Goal: Task Accomplishment & Management: Manage account settings

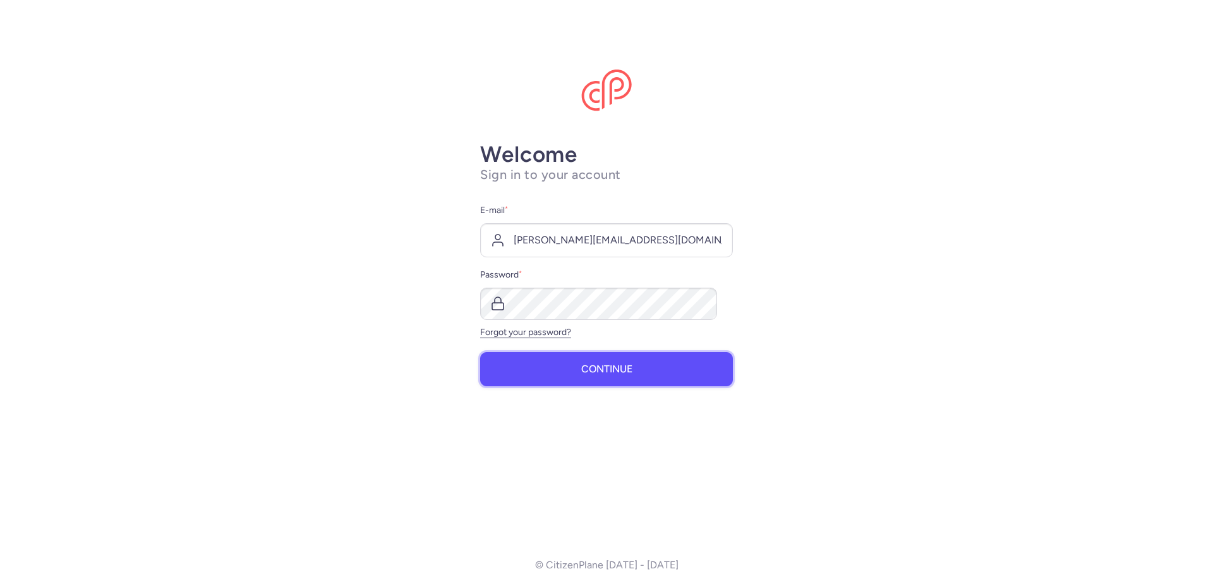
click at [598, 358] on button "Continue" at bounding box center [606, 369] width 253 height 34
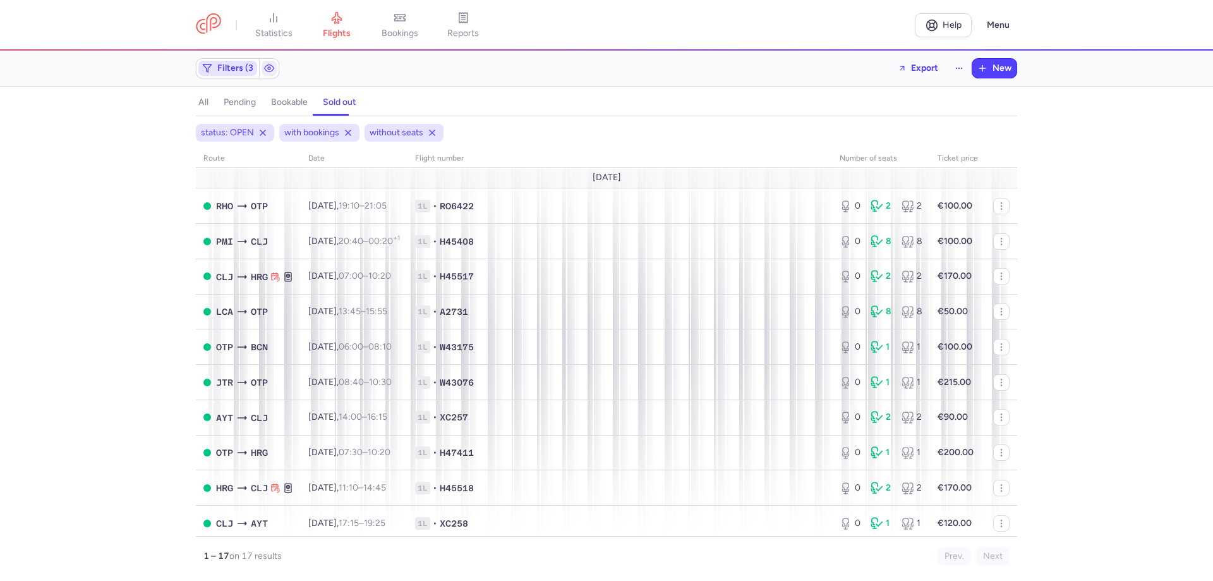
click at [256, 64] on span "Filters (3)" at bounding box center [236, 68] width 39 height 10
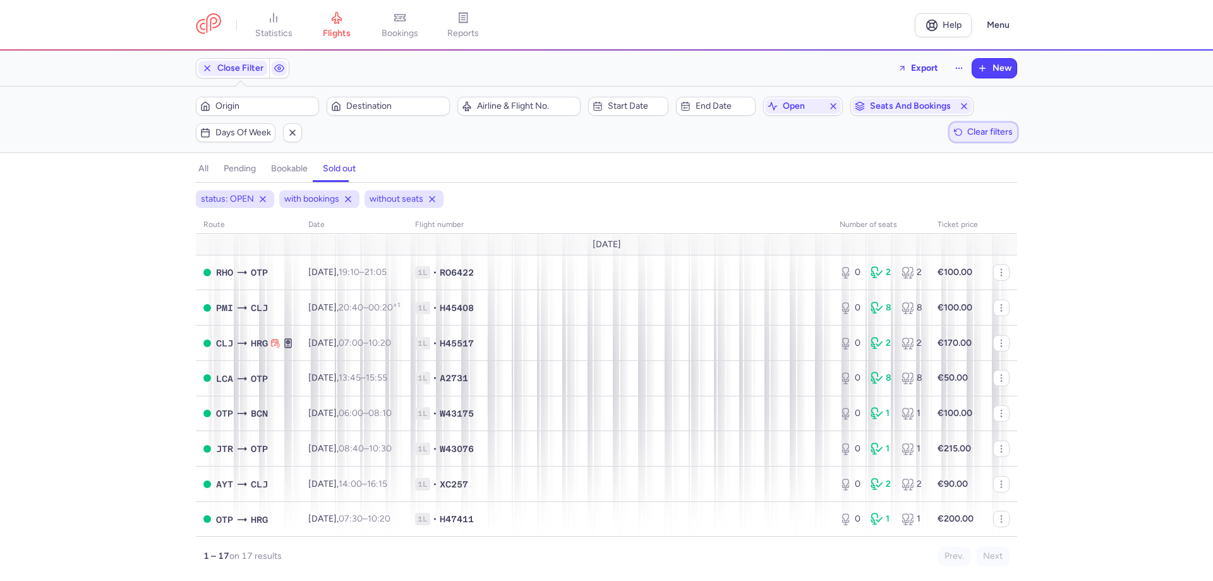
click at [969, 127] on span "Clear filters" at bounding box center [989, 131] width 45 height 9
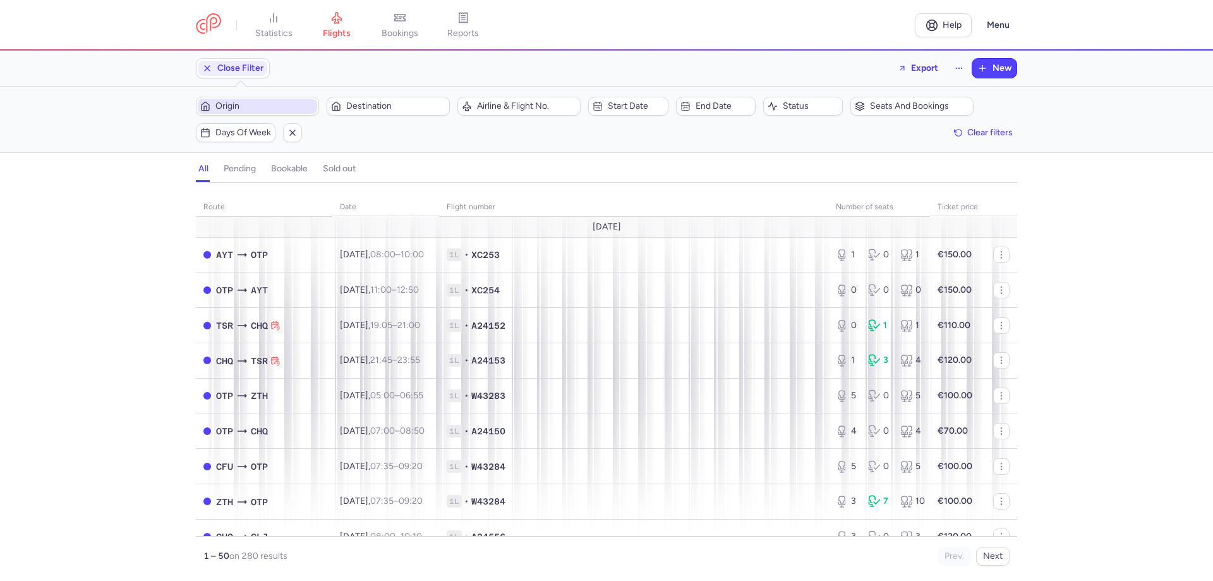
click at [287, 102] on span "Origin" at bounding box center [264, 106] width 99 height 10
click at [270, 166] on input "-searchbox" at bounding box center [316, 166] width 155 height 14
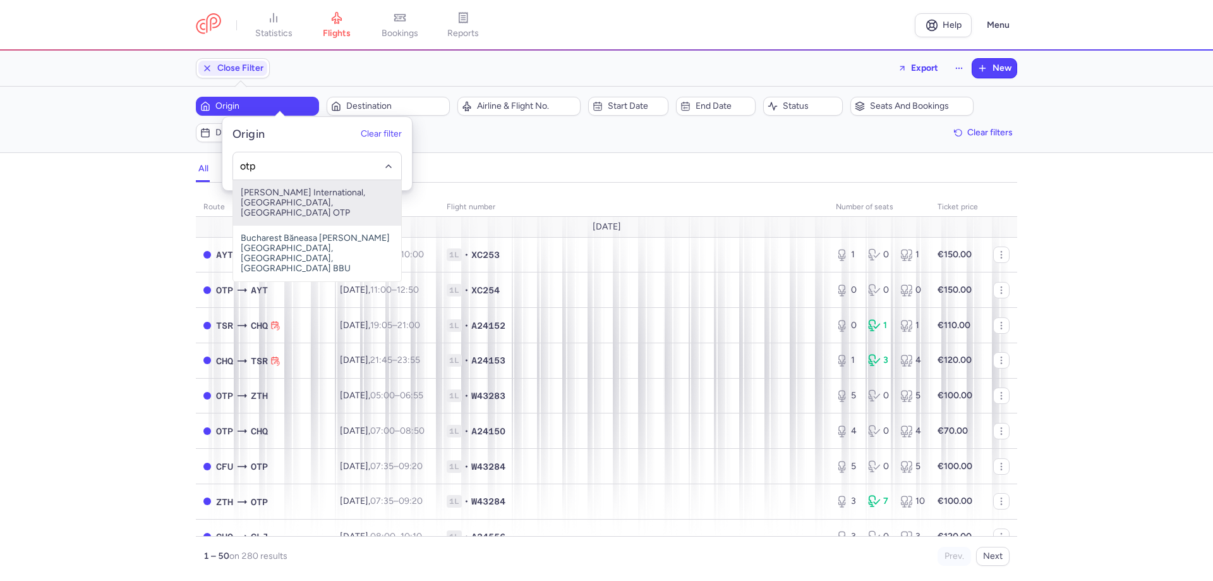
click at [288, 183] on span "[PERSON_NAME] International, [GEOGRAPHIC_DATA], [GEOGRAPHIC_DATA] OTP" at bounding box center [317, 202] width 168 height 45
type input "otp"
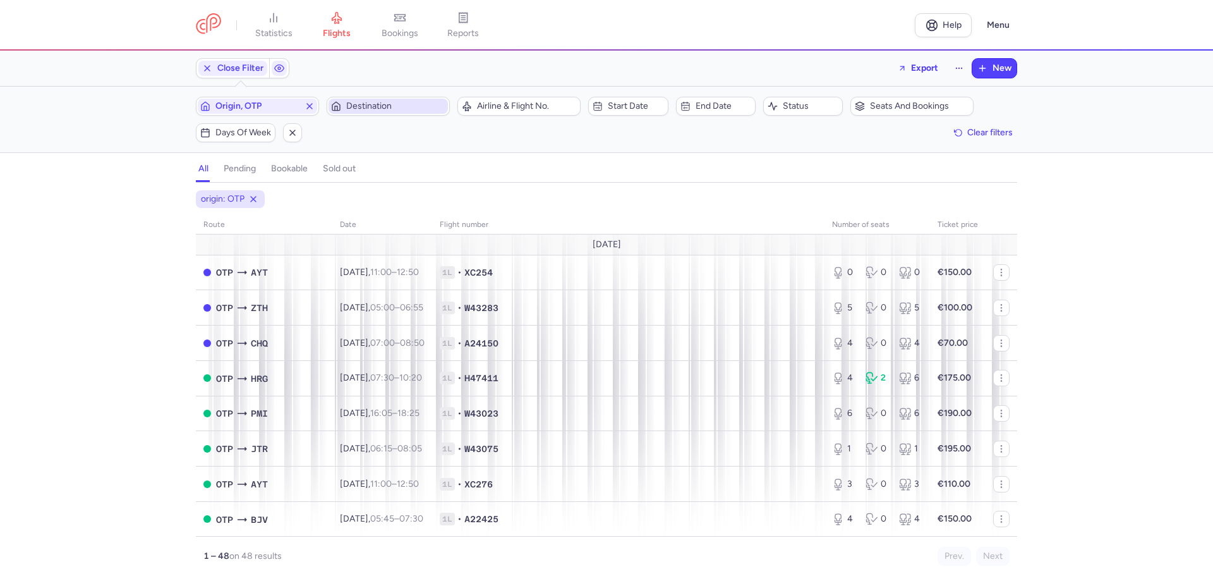
click at [385, 101] on span "Destination" at bounding box center [395, 106] width 99 height 10
click at [383, 167] on input "-searchbox" at bounding box center [439, 166] width 155 height 14
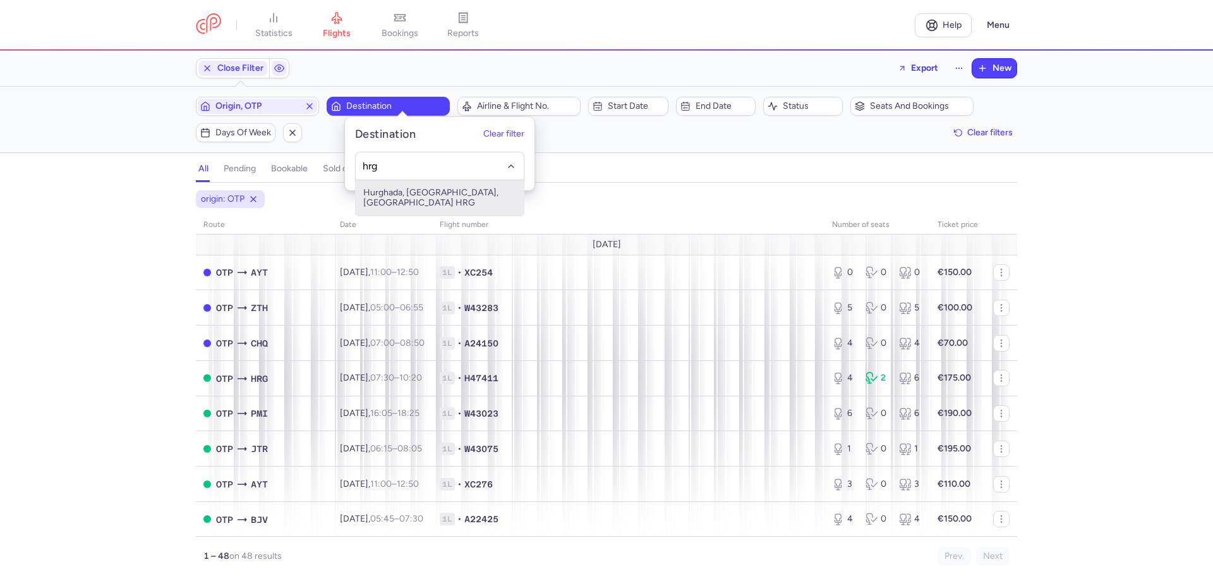
click at [428, 193] on span "Hurghada, [GEOGRAPHIC_DATA], [GEOGRAPHIC_DATA] HRG" at bounding box center [440, 197] width 168 height 35
type input "hrg"
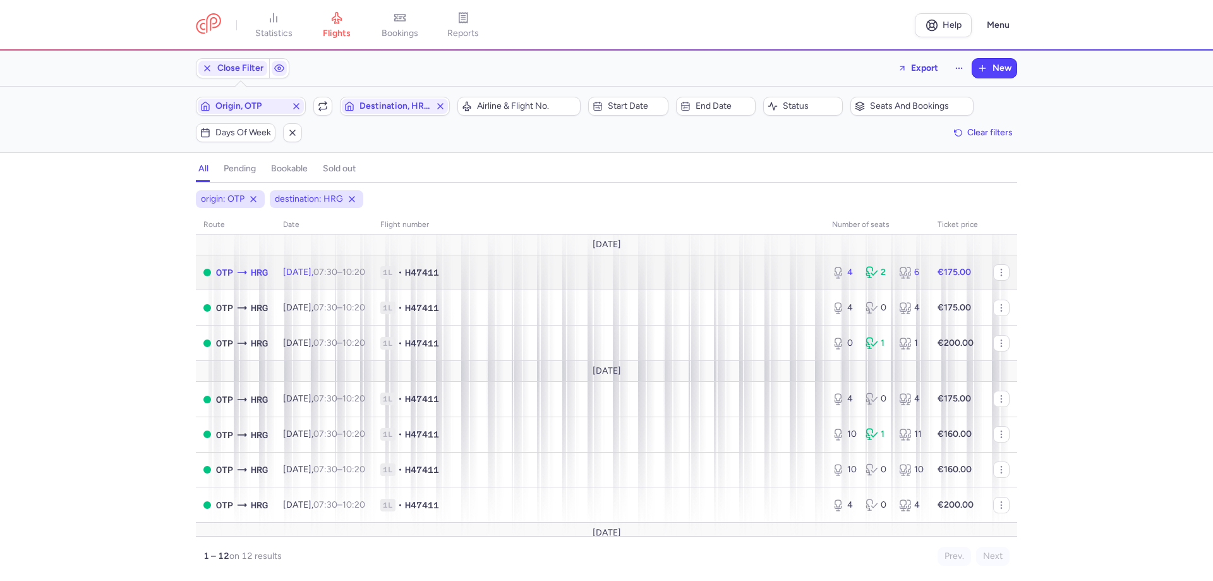
click at [258, 265] on div "OTP HRG" at bounding box center [242, 272] width 52 height 15
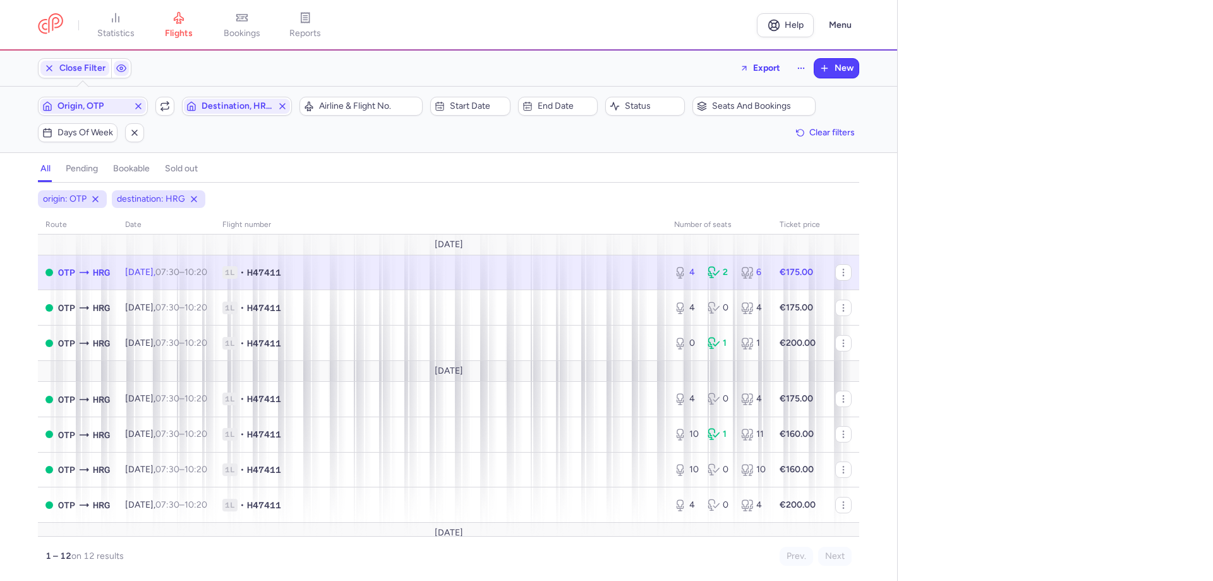
select select "days"
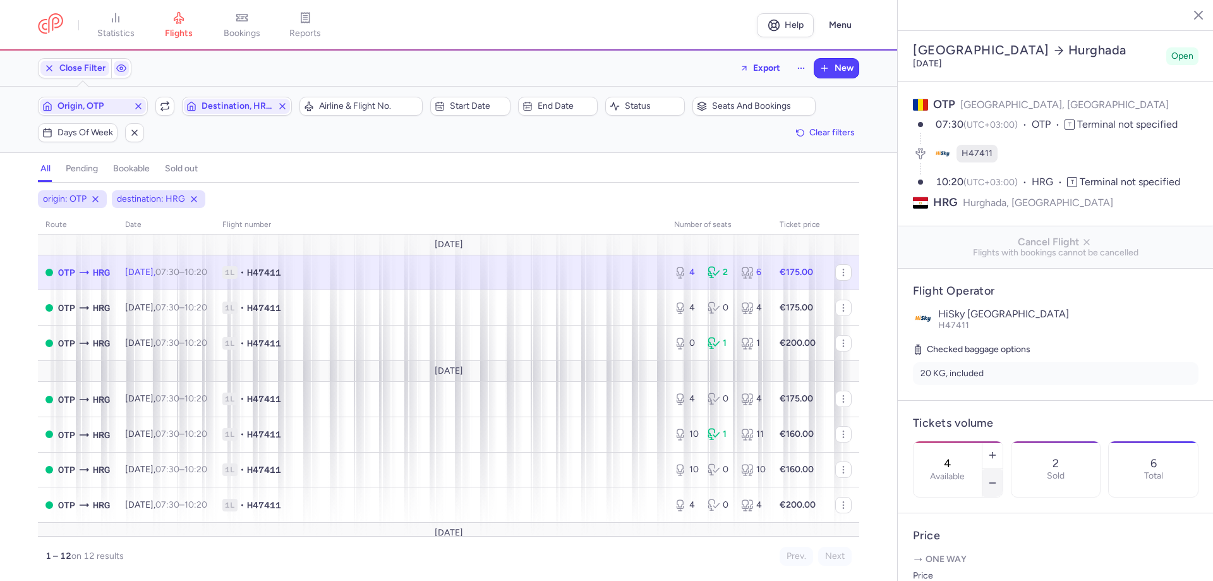
click at [997, 478] on icon "button" at bounding box center [992, 483] width 10 height 10
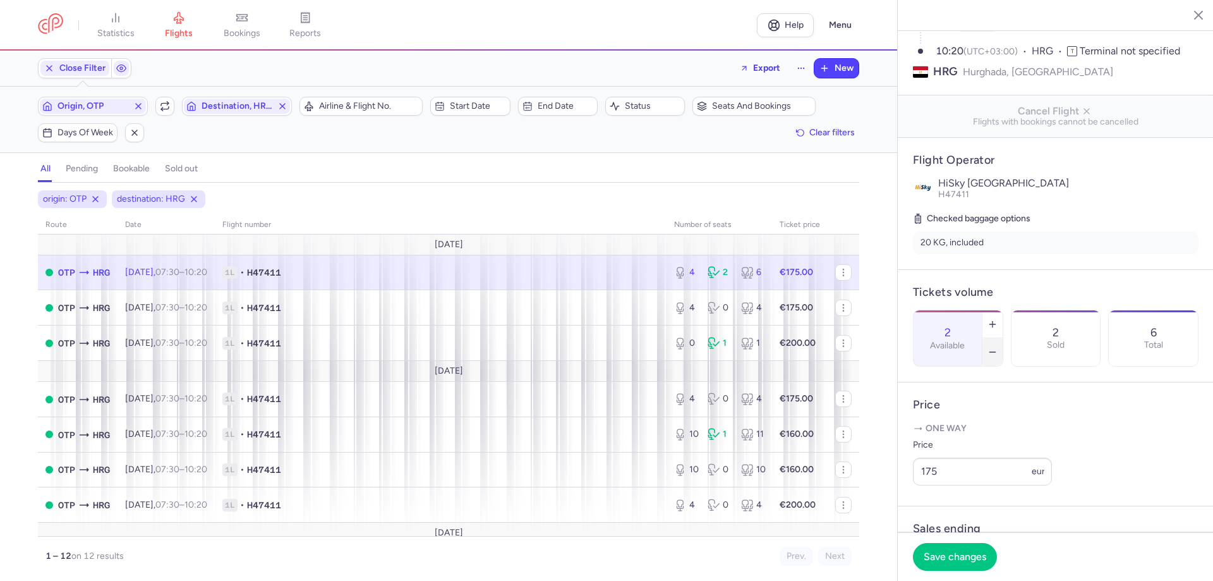
scroll to position [314, 0]
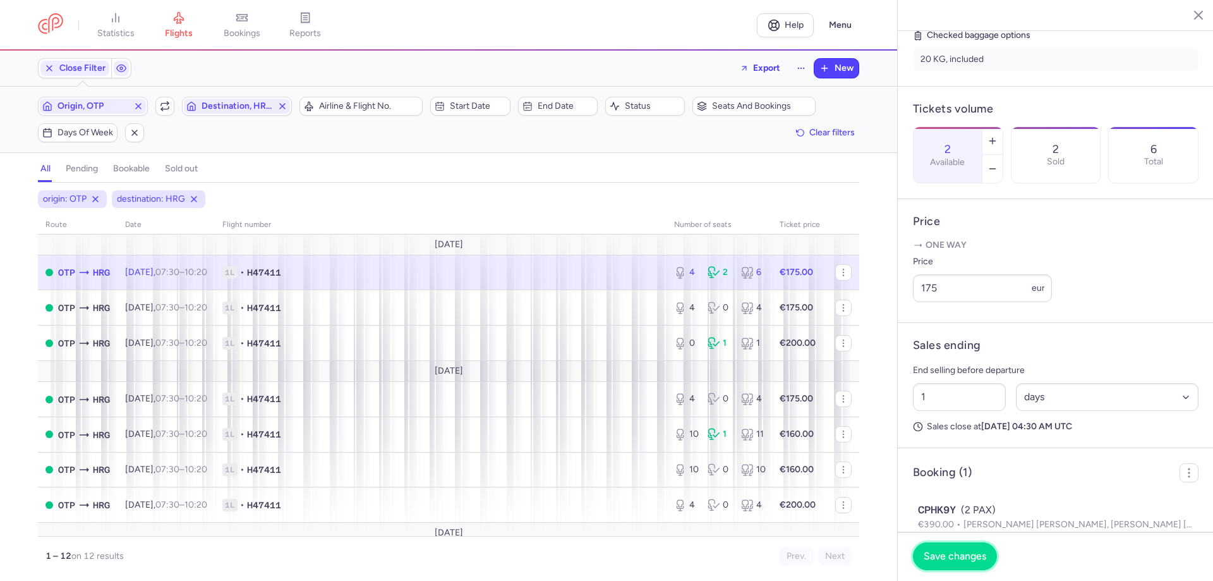
click at [979, 558] on span "Save changes" at bounding box center [955, 555] width 63 height 11
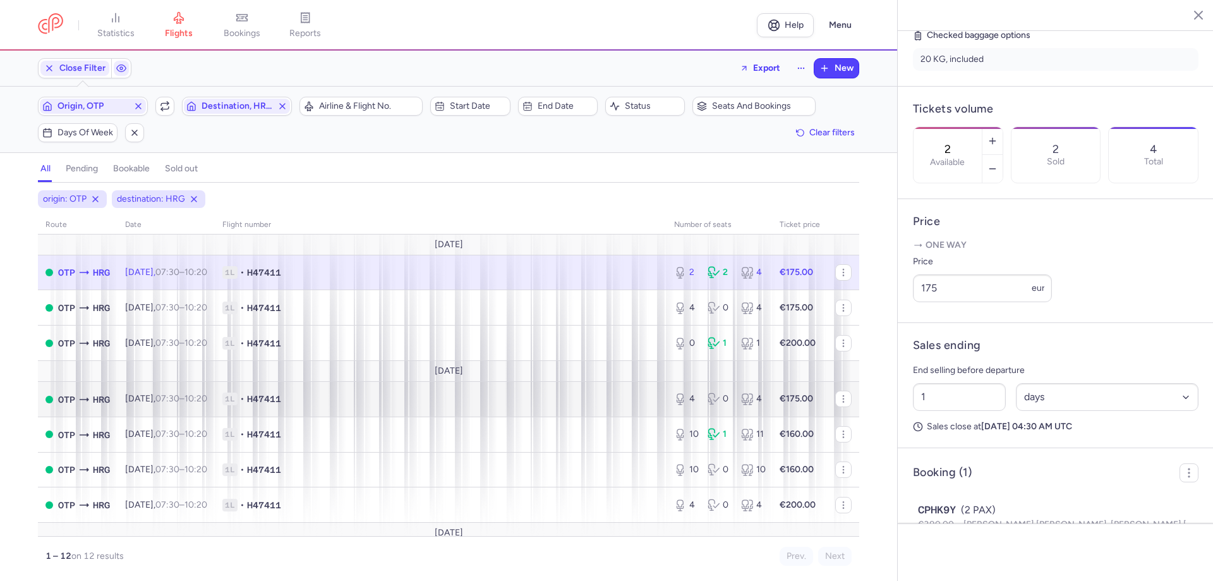
scroll to position [299, 0]
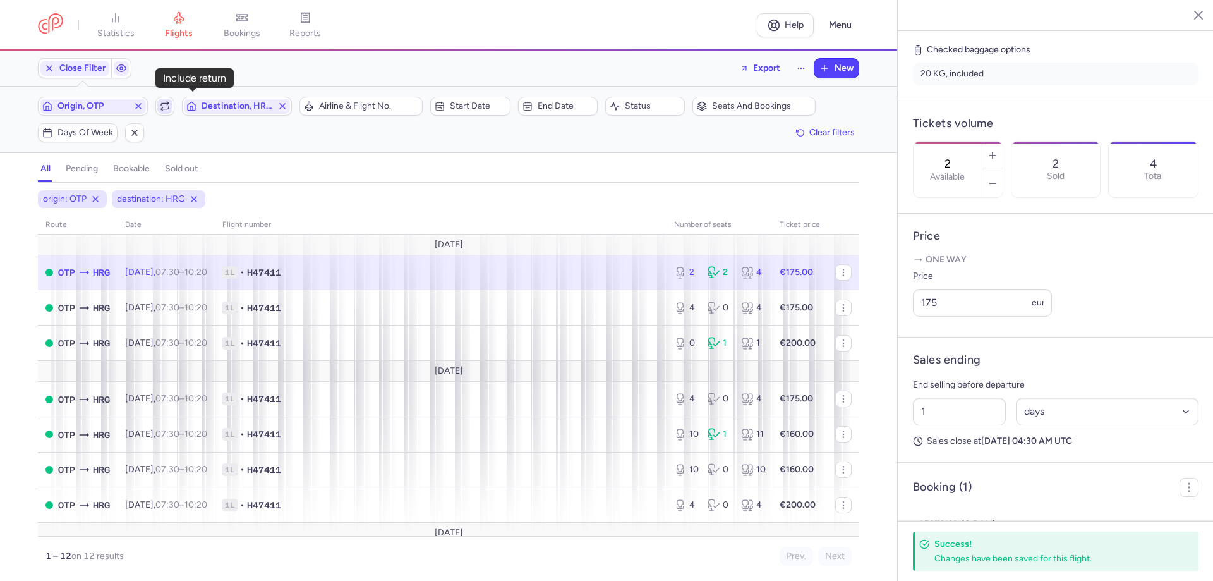
click at [170, 101] on icon "button" at bounding box center [165, 106] width 10 height 10
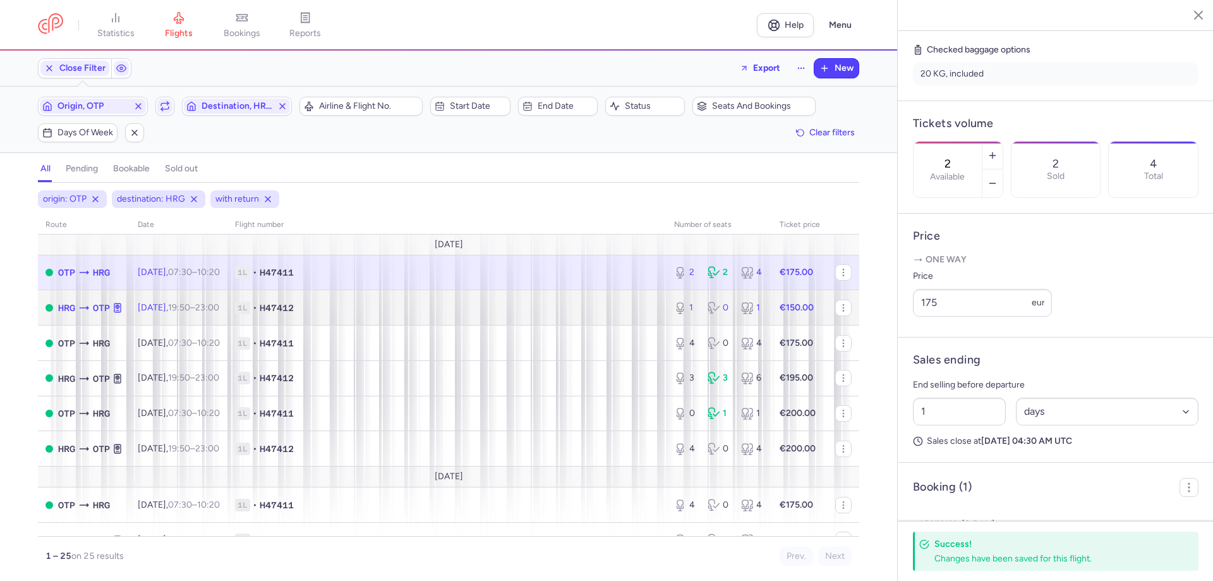
click at [90, 301] on icon at bounding box center [84, 307] width 13 height 13
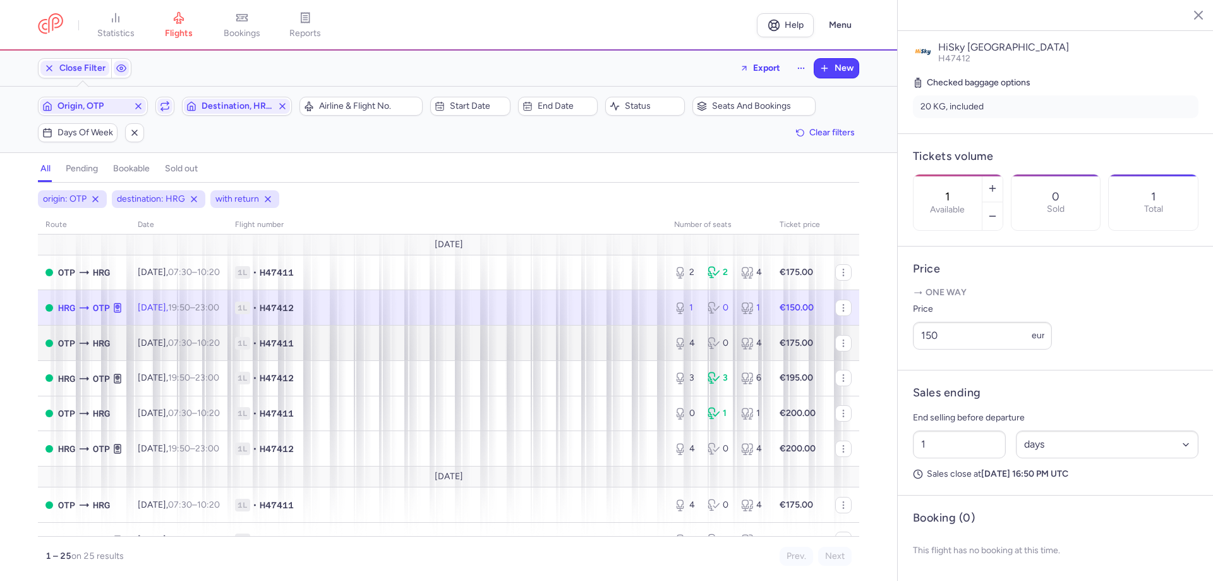
scroll to position [237, 0]
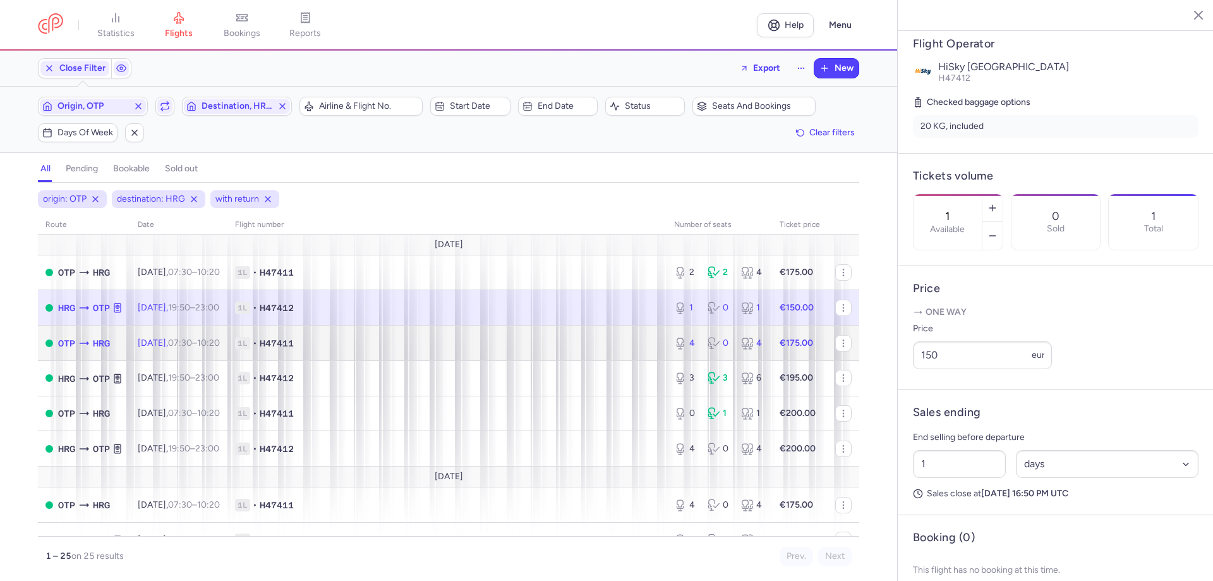
click at [90, 337] on icon at bounding box center [84, 343] width 13 height 13
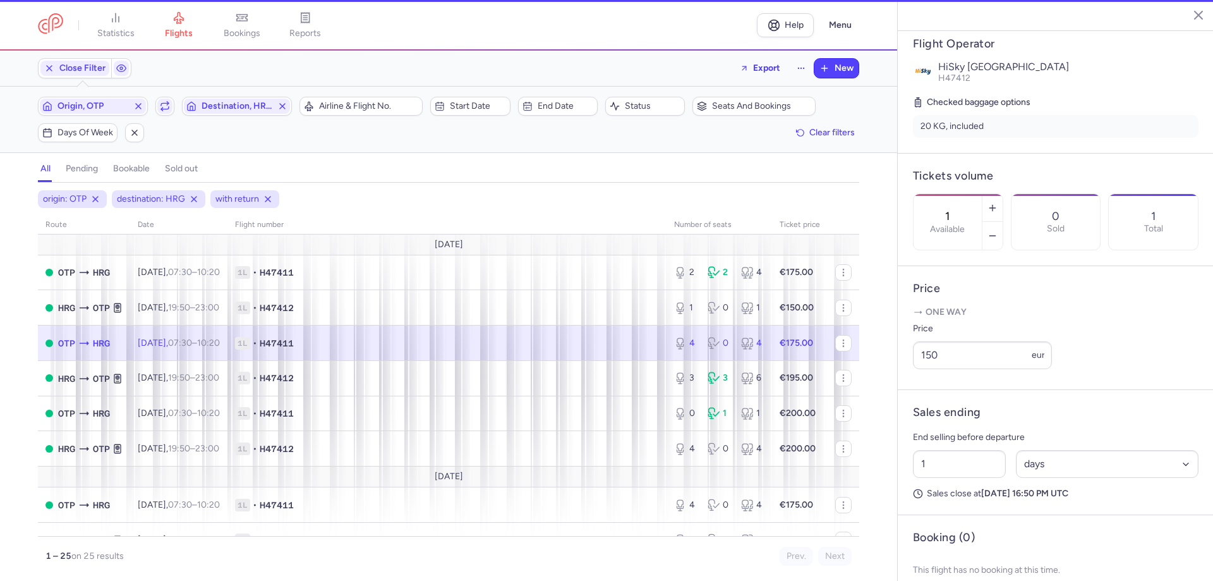
type input "4"
type input "2"
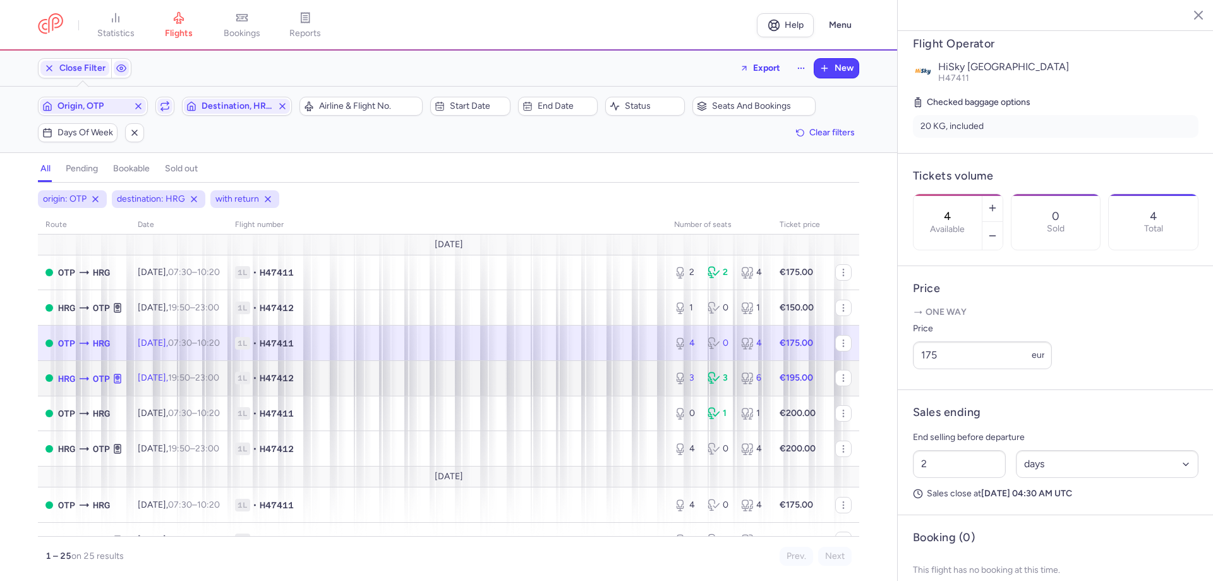
click at [90, 372] on icon at bounding box center [84, 378] width 13 height 13
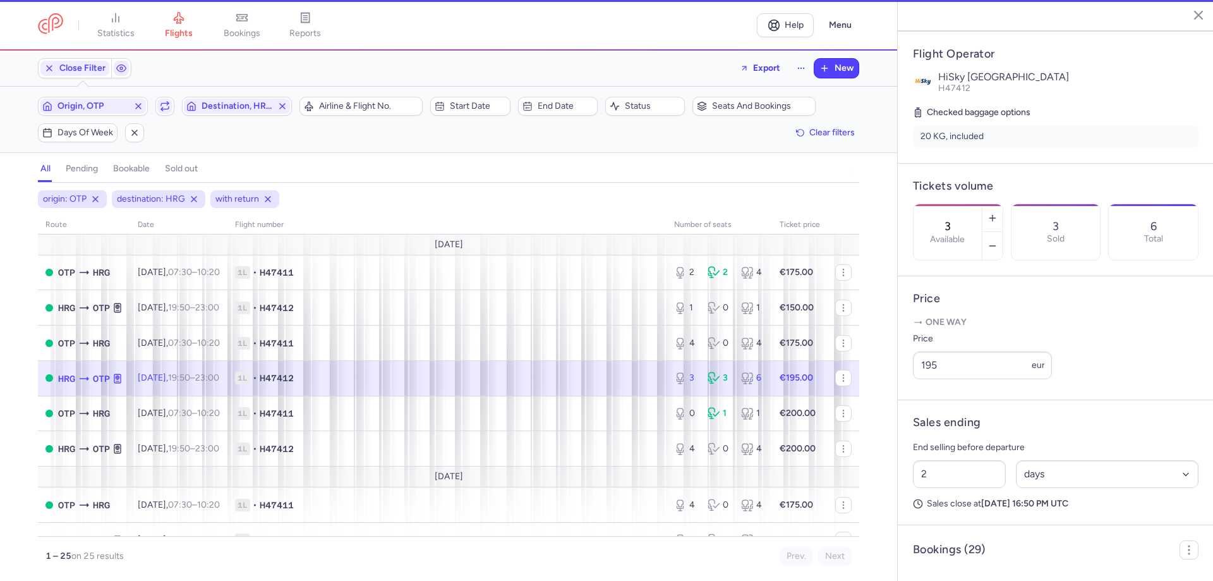
scroll to position [299, 0]
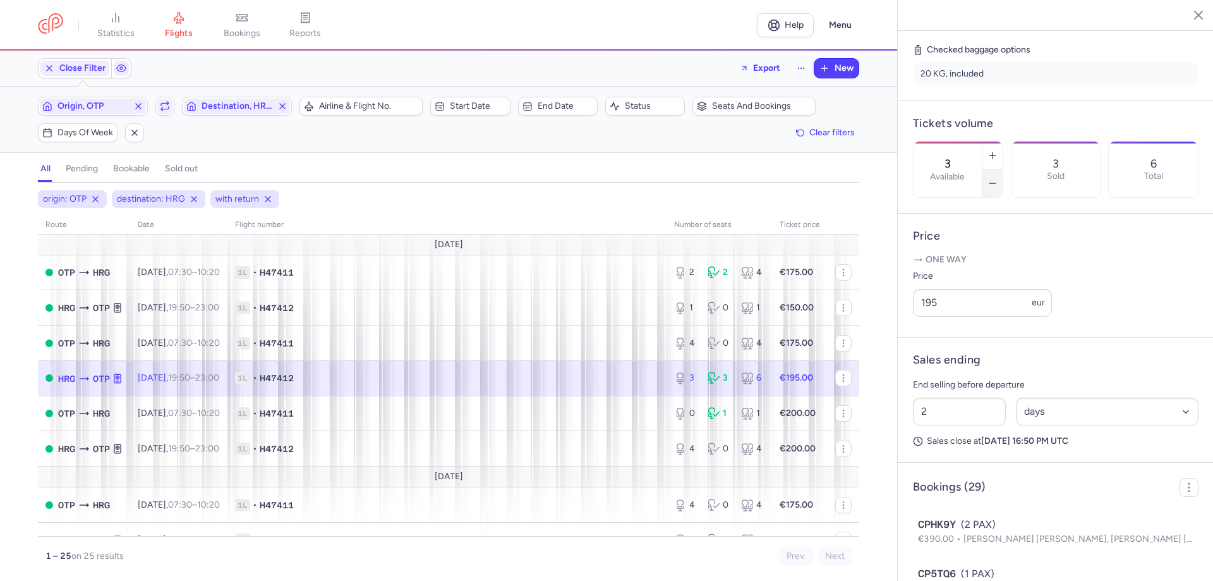
click at [997, 178] on icon "button" at bounding box center [992, 183] width 10 height 10
drag, startPoint x: 974, startPoint y: 562, endPoint x: 970, endPoint y: 557, distance: 7.2
click at [974, 562] on span "Save changes" at bounding box center [955, 555] width 63 height 11
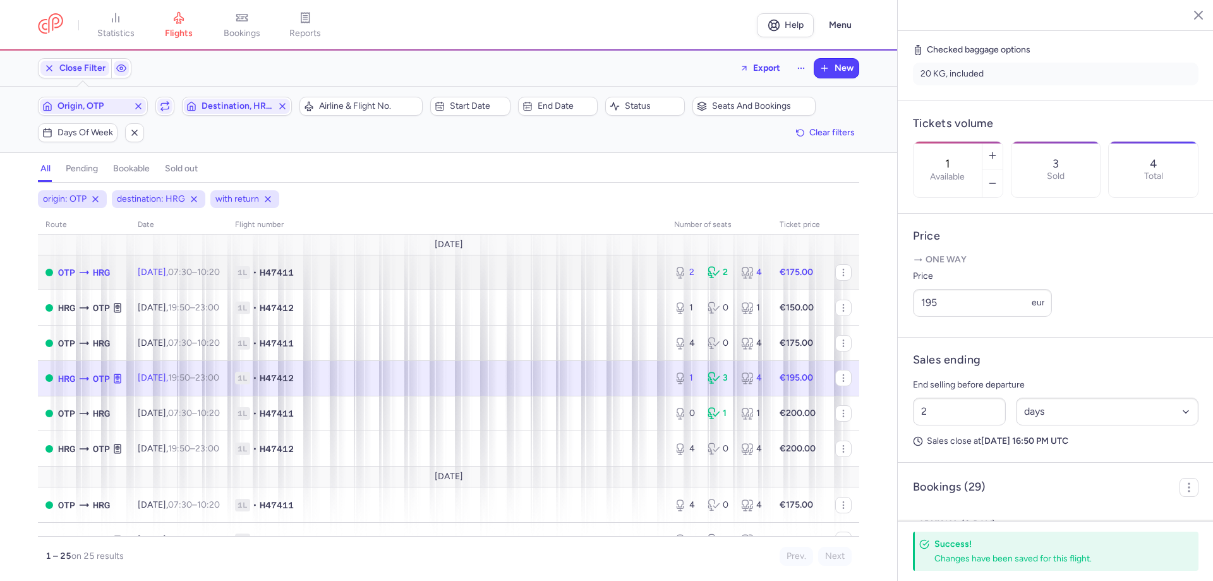
click at [90, 266] on icon at bounding box center [84, 272] width 13 height 13
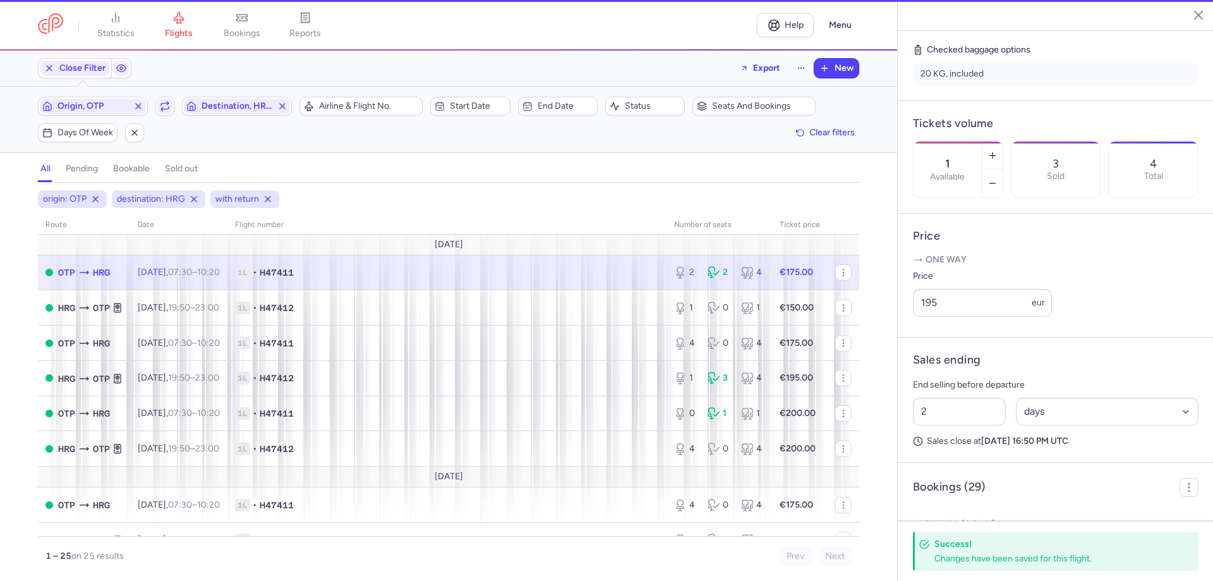
type input "2"
type input "1"
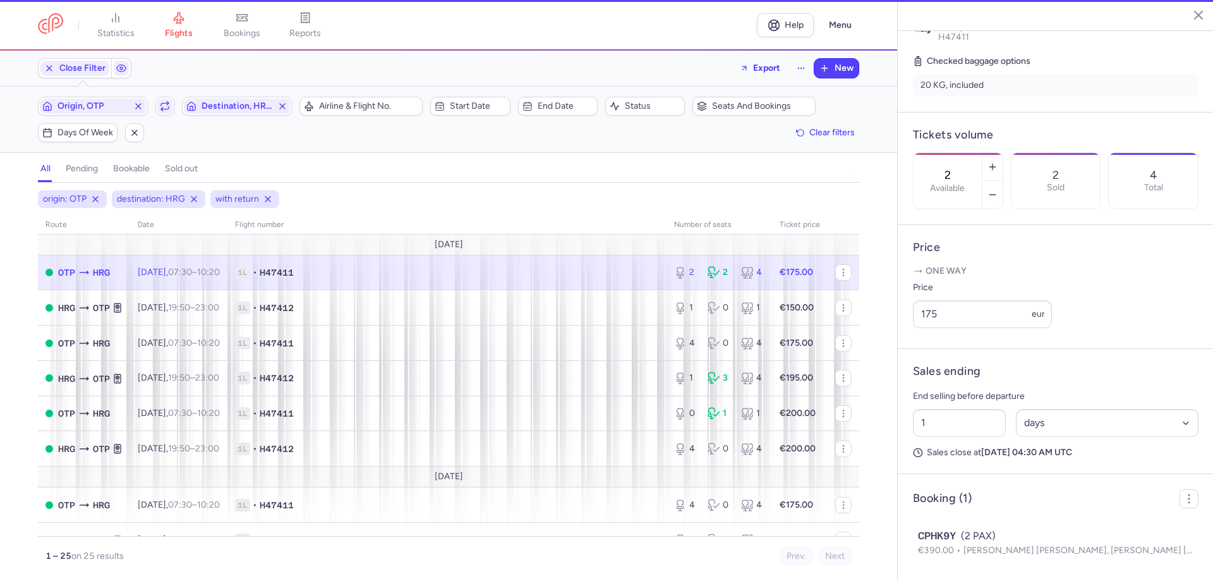
scroll to position [268, 0]
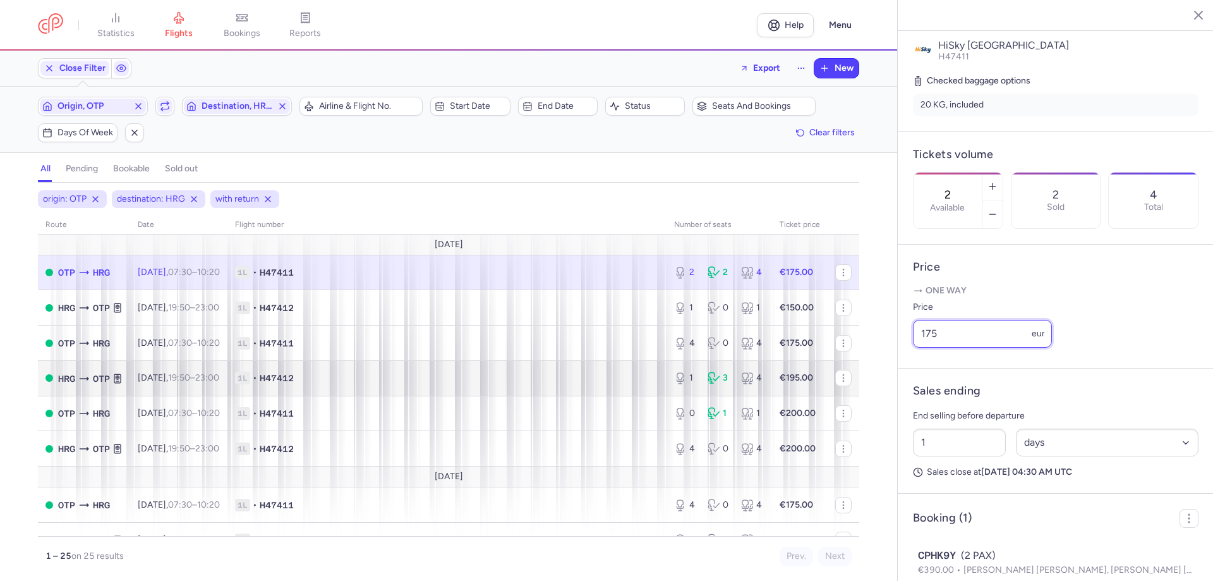
drag, startPoint x: 972, startPoint y: 334, endPoint x: 174, endPoint y: 342, distance: 797.9
click at [175, 343] on div "statistics flights bookings reports Help Menu Close Filters Export New Filters …" at bounding box center [606, 290] width 1213 height 581
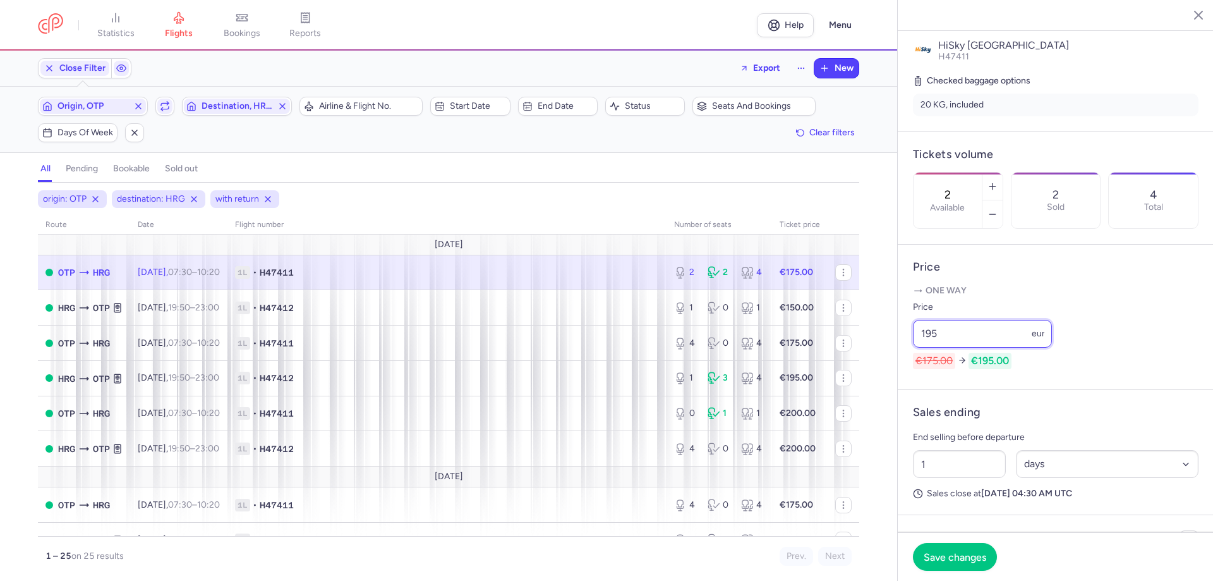
drag, startPoint x: 958, startPoint y: 329, endPoint x: 859, endPoint y: 323, distance: 98.7
click at [859, 323] on div "statistics flights bookings reports Help Menu Close Filters Export New Filters …" at bounding box center [606, 290] width 1213 height 581
type input "185"
click at [975, 555] on span "Save changes" at bounding box center [955, 555] width 63 height 11
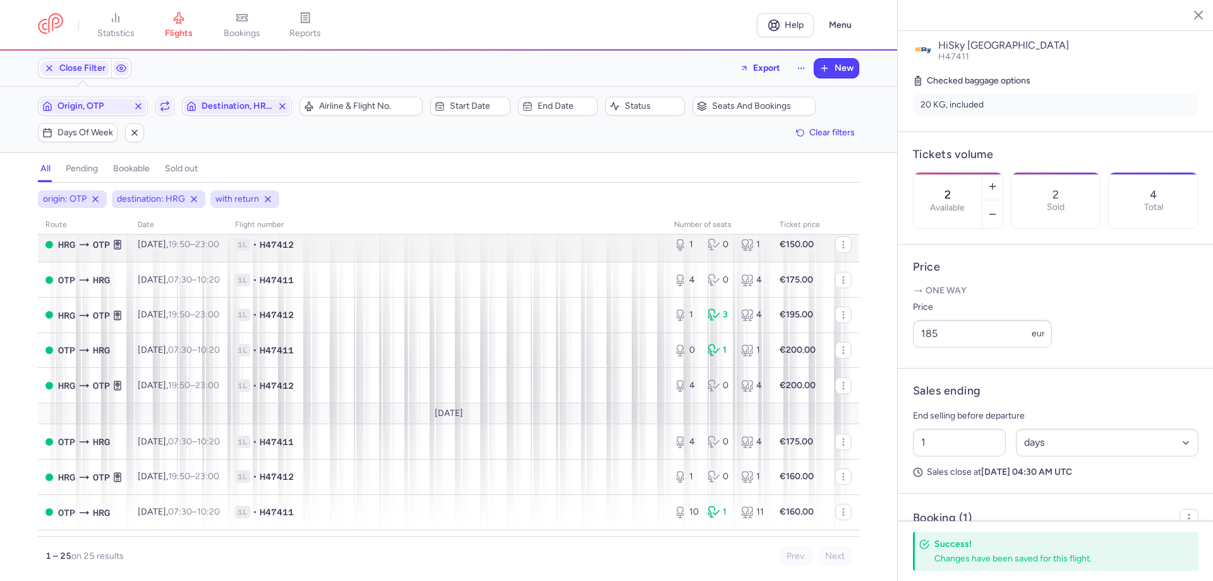
scroll to position [0, 0]
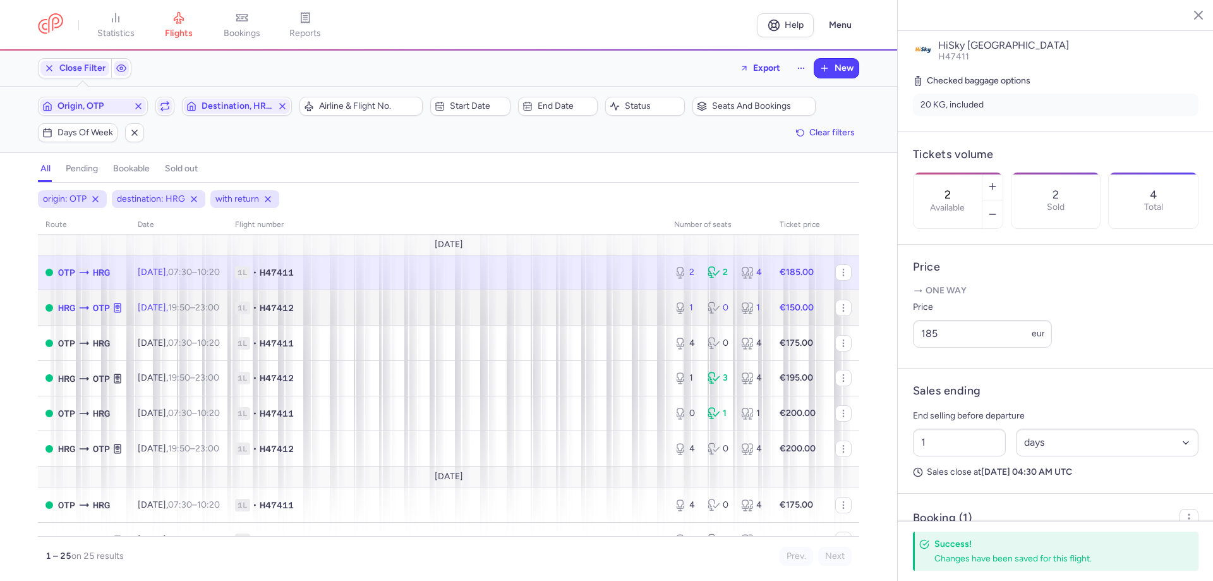
click at [90, 301] on icon at bounding box center [84, 307] width 13 height 13
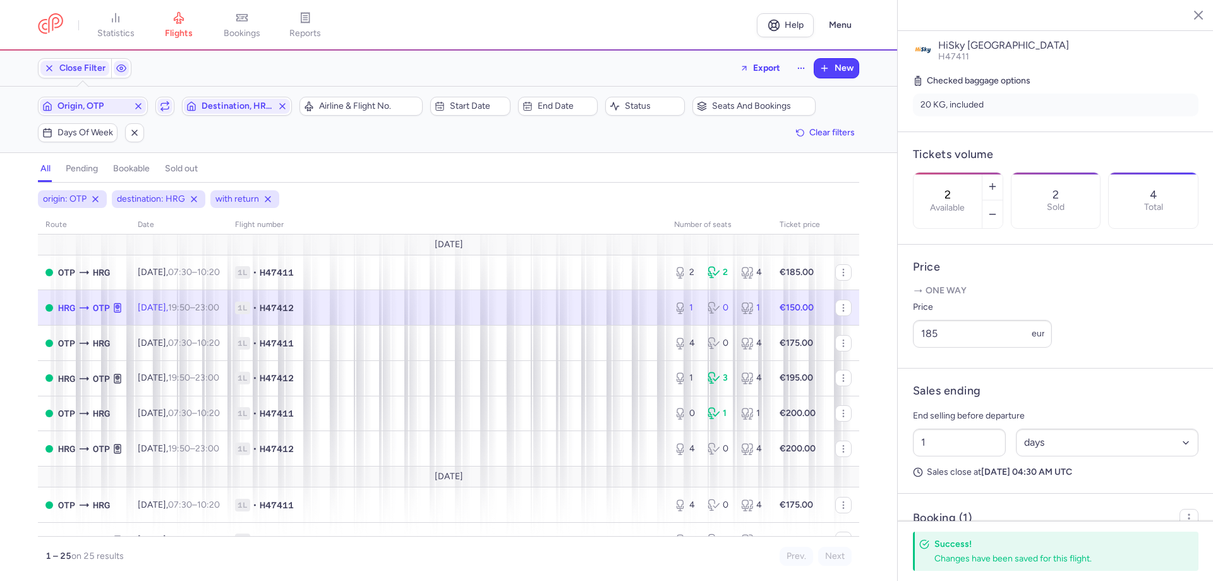
type input "1"
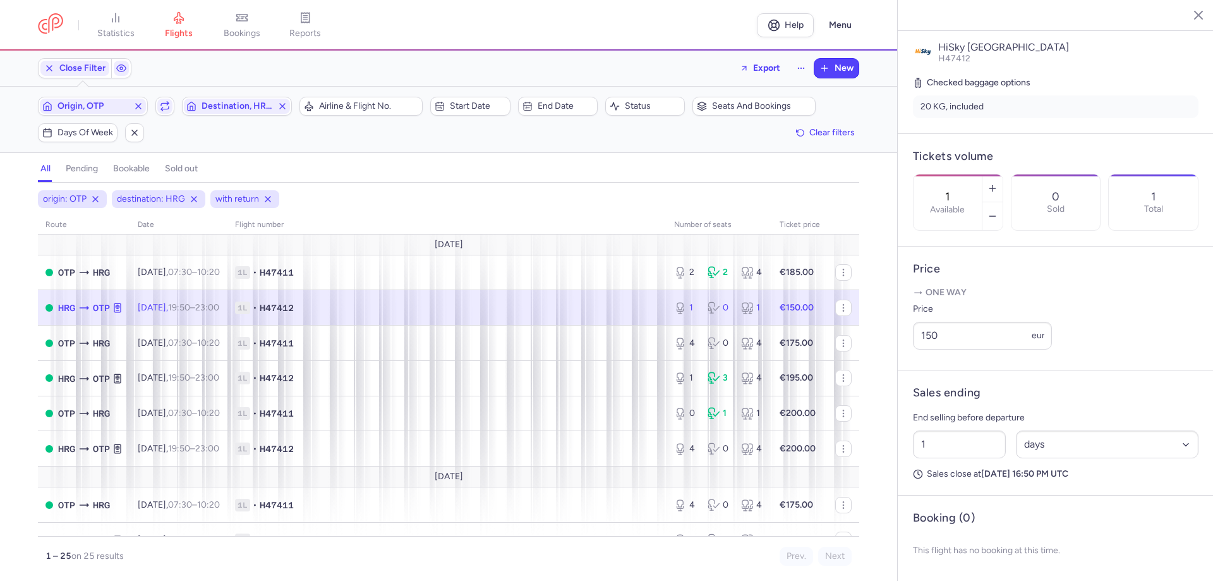
scroll to position [237, 0]
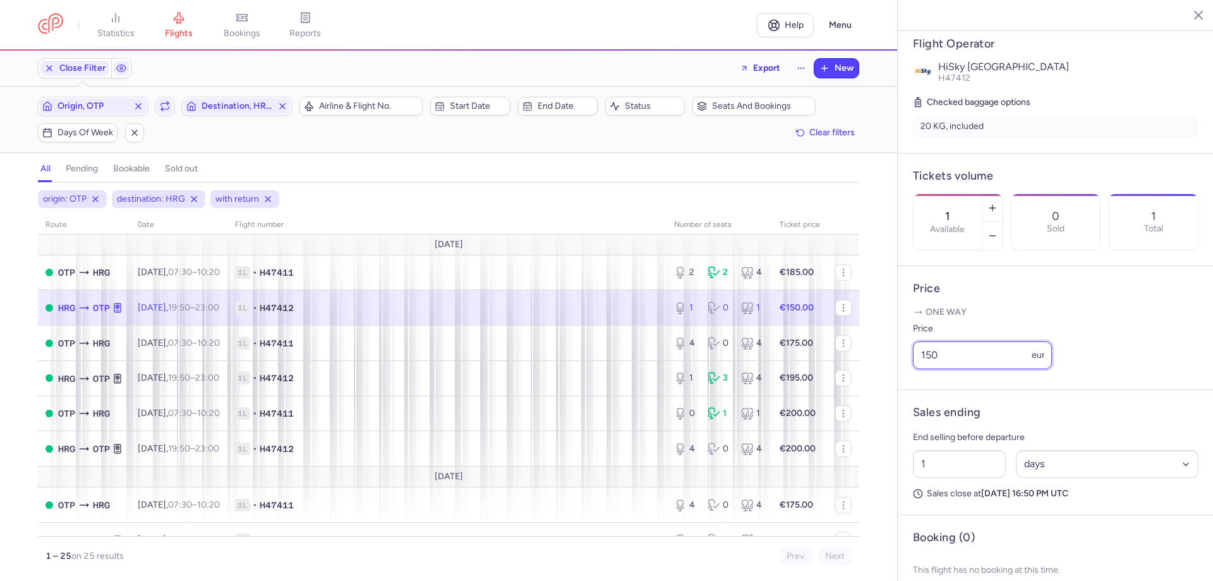
click at [893, 351] on div "statistics flights bookings reports Help Menu Close Filters Export New Filters …" at bounding box center [606, 290] width 1213 height 581
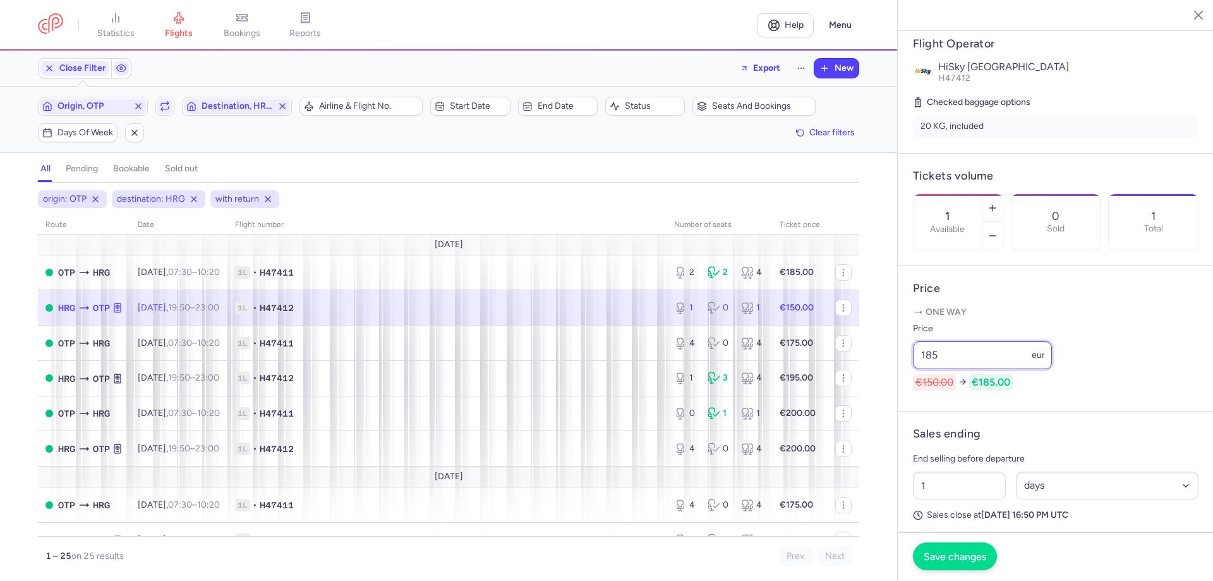
type input "185"
click at [986, 562] on span "Save changes" at bounding box center [955, 555] width 63 height 11
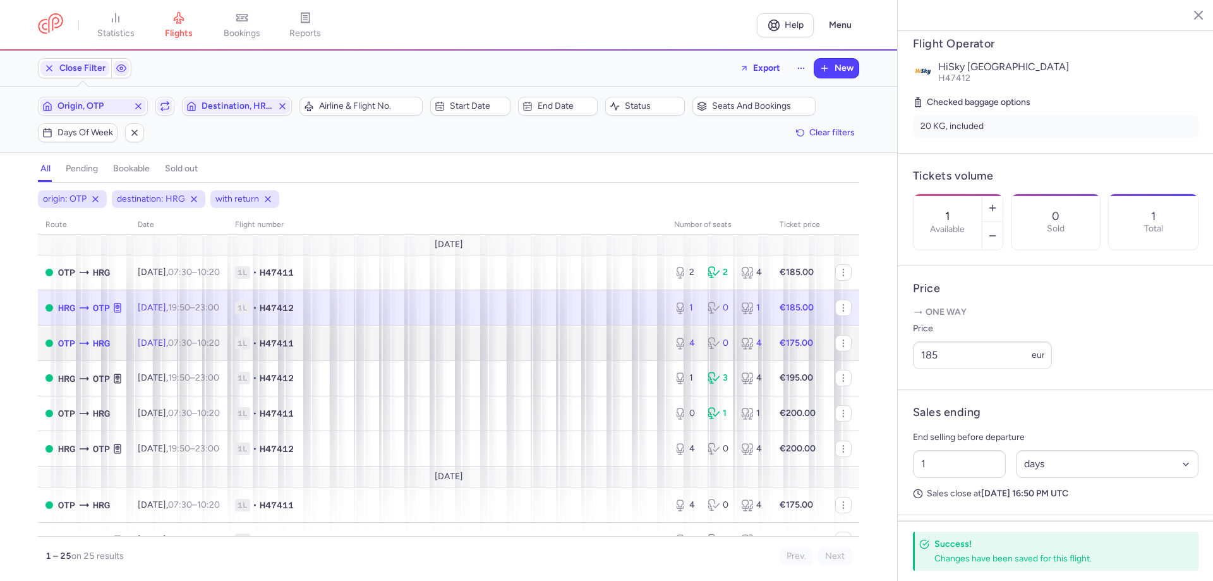
click at [90, 337] on icon at bounding box center [84, 343] width 13 height 13
type input "4"
type input "2"
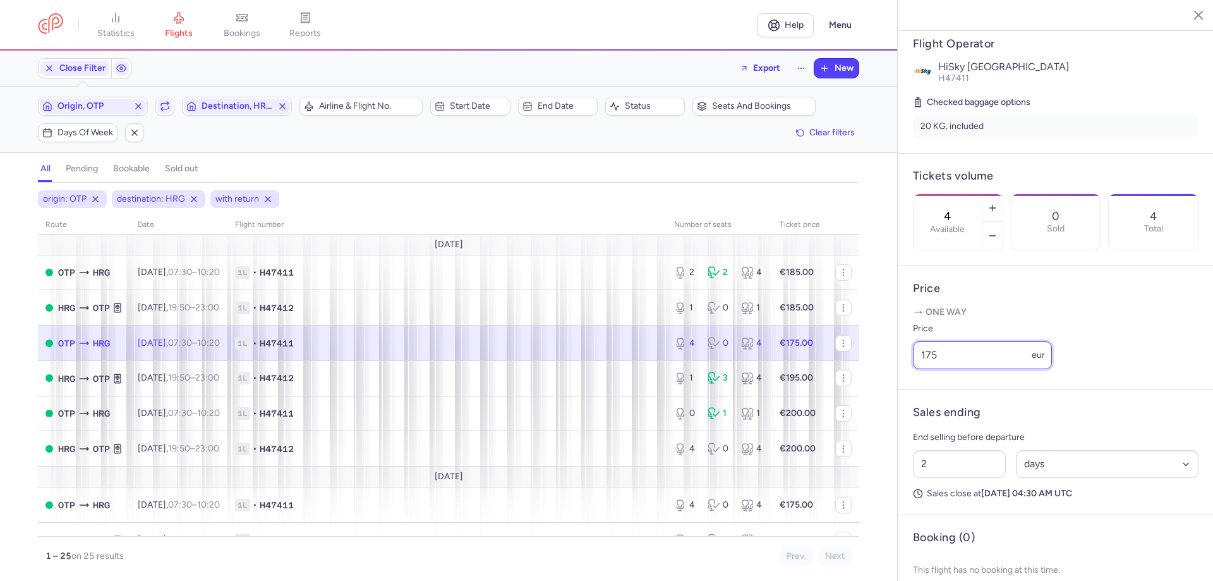
drag, startPoint x: 976, startPoint y: 351, endPoint x: 693, endPoint y: 317, distance: 285.0
click at [693, 317] on div "statistics flights bookings reports Help Menu Close Filters Export New Filters …" at bounding box center [606, 290] width 1213 height 581
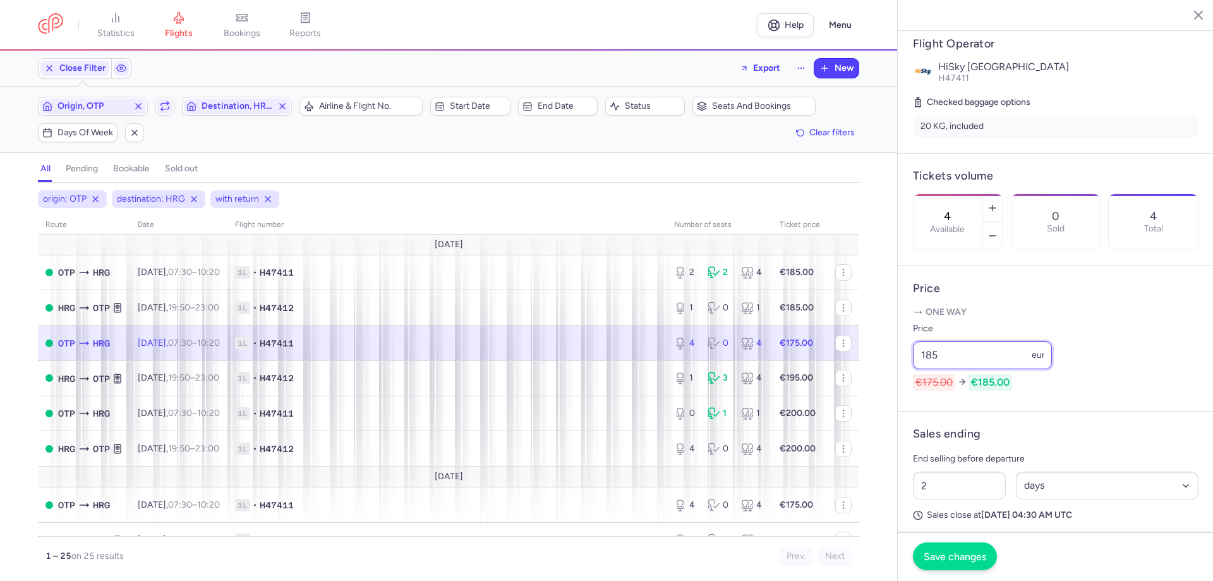
type input "185"
click at [969, 559] on span "Save changes" at bounding box center [955, 555] width 63 height 11
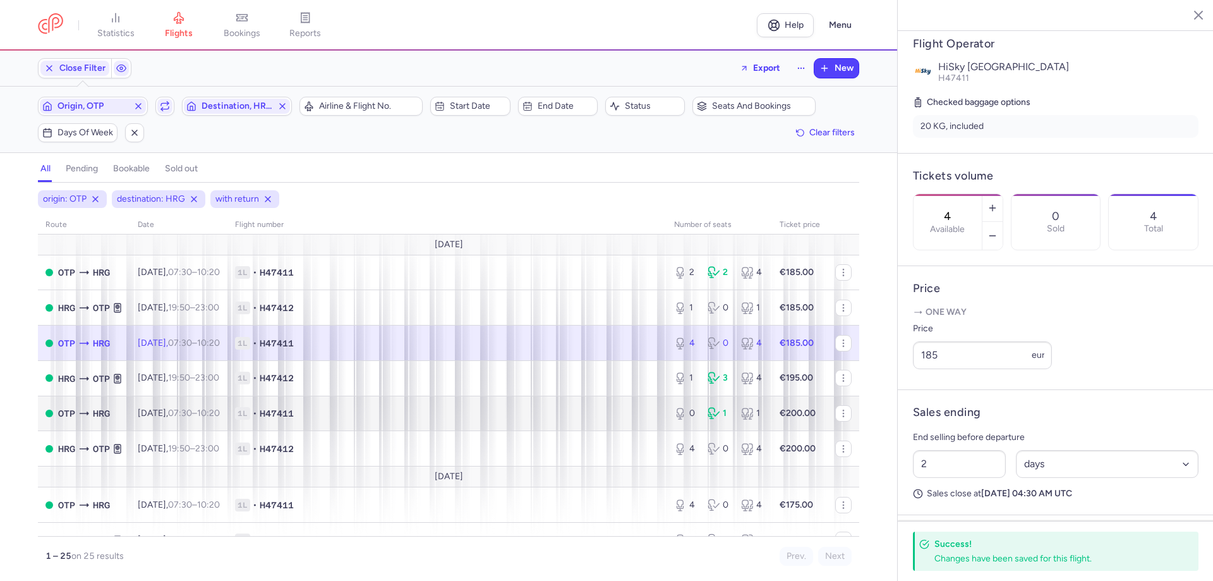
scroll to position [63, 0]
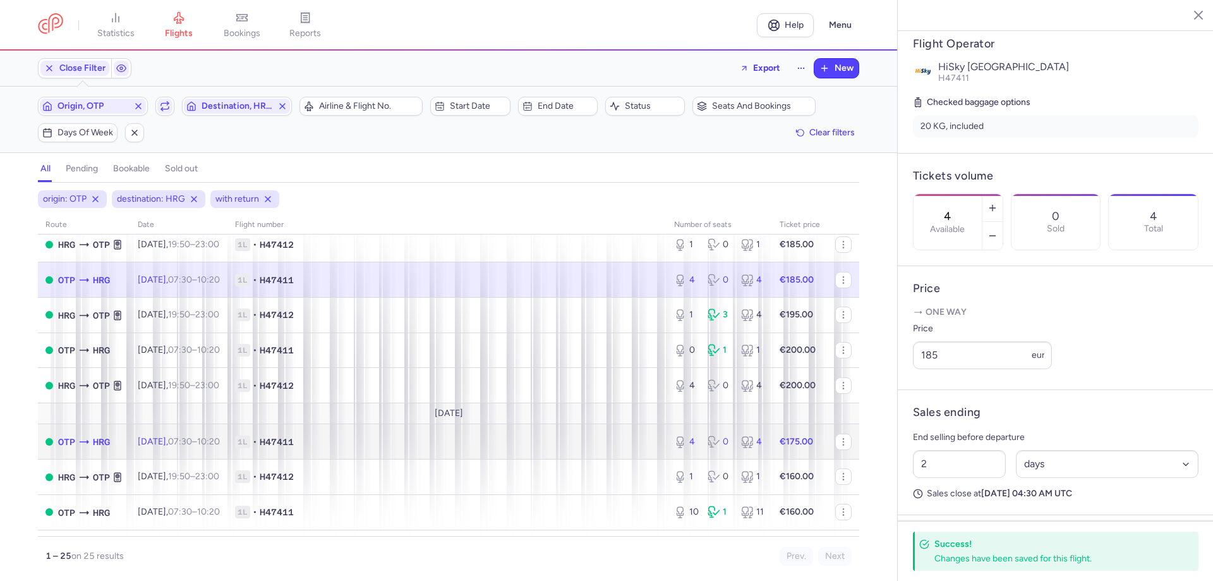
click at [90, 435] on icon at bounding box center [84, 441] width 13 height 13
